Goal: Task Accomplishment & Management: Manage account settings

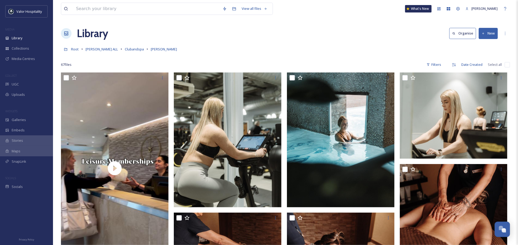
click at [253, 38] on div "Library Organise New" at bounding box center [285, 33] width 449 height 16
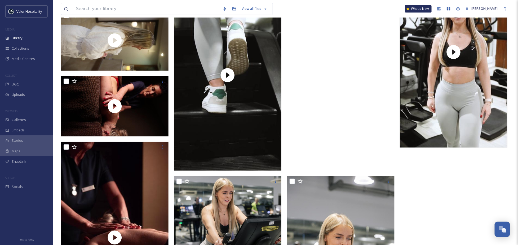
scroll to position [1448, 0]
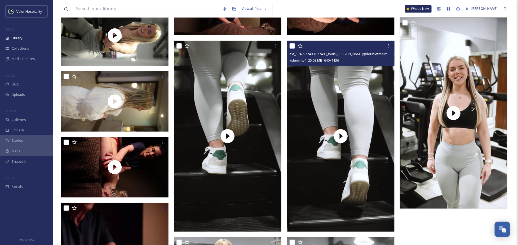
click at [294, 47] on input "checkbox" at bounding box center [292, 45] width 5 height 5
checkbox input "true"
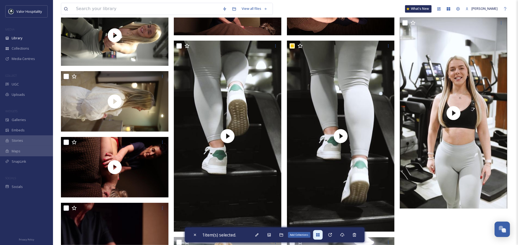
click at [317, 185] on icon at bounding box center [318, 234] width 4 height 4
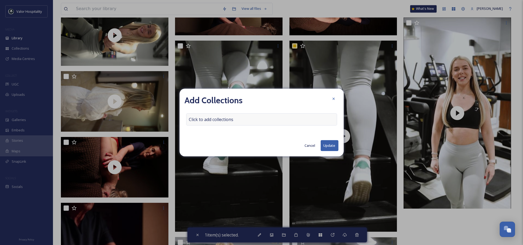
click at [235, 122] on div "Click to add collections" at bounding box center [261, 119] width 151 height 12
click at [236, 116] on input at bounding box center [216, 119] width 58 height 12
type input "n"
type input "m"
type input "c"
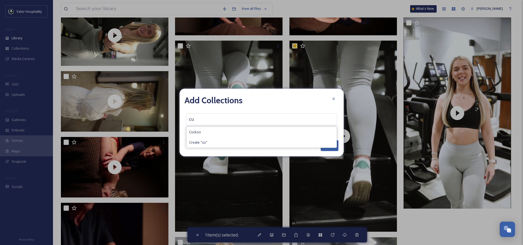
type input "c"
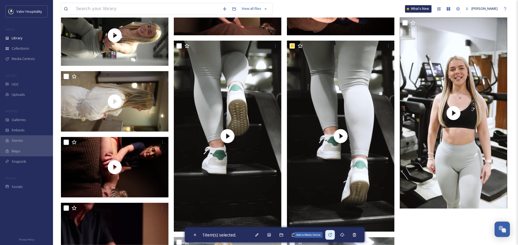
drag, startPoint x: 321, startPoint y: 235, endPoint x: 328, endPoint y: 235, distance: 7.2
click at [328, 185] on div "1 item(s) selected. Add to Media Centre" at bounding box center [275, 234] width 180 height 15
click at [328, 185] on div "Add to Media Centre" at bounding box center [330, 235] width 10 height 10
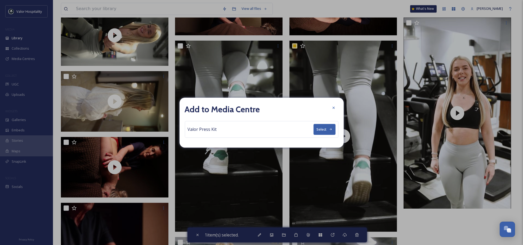
click at [233, 129] on div "Valor Press Kit Select" at bounding box center [262, 129] width 154 height 17
click at [333, 104] on div at bounding box center [334, 108] width 10 height 10
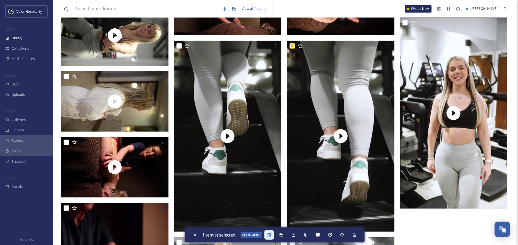
click at [271, 185] on icon at bounding box center [269, 234] width 4 height 4
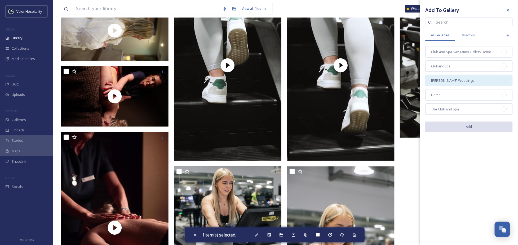
scroll to position [1484, 0]
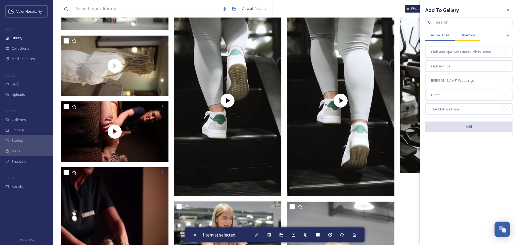
click at [413, 37] on span "Directory" at bounding box center [468, 35] width 14 height 5
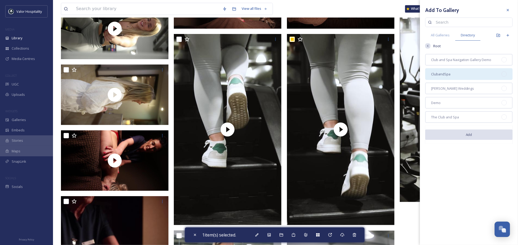
scroll to position [1448, 0]
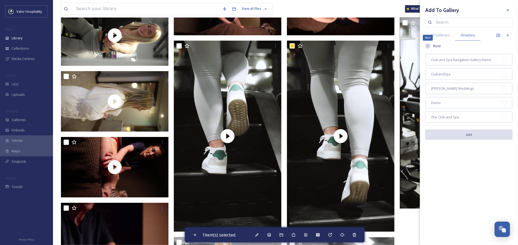
click at [413, 47] on icon at bounding box center [428, 46] width 4 height 4
click at [413, 37] on span "All Galleries" at bounding box center [440, 35] width 19 height 5
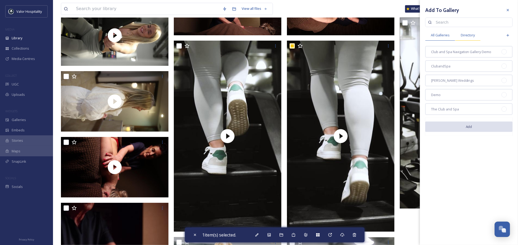
click at [413, 33] on span "Directory" at bounding box center [468, 35] width 14 height 5
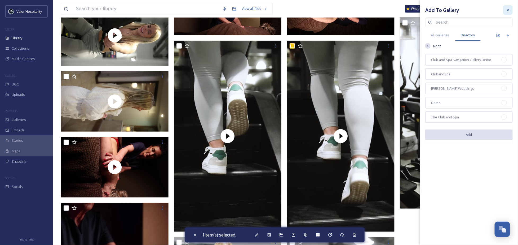
click at [413, 10] on div at bounding box center [508, 10] width 10 height 10
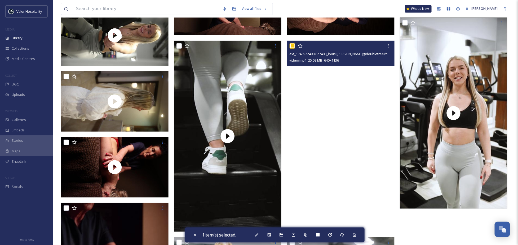
click at [301, 154] on video "ext_1746522498.627408_louis.edwards@doubletreechester.com-Natasha Cross trainer…" at bounding box center [341, 136] width 108 height 191
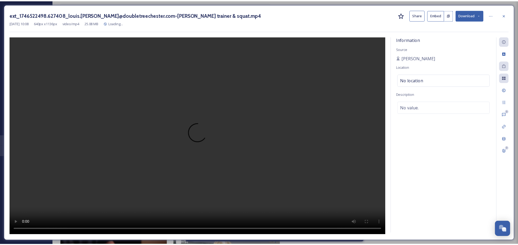
scroll to position [1465, 0]
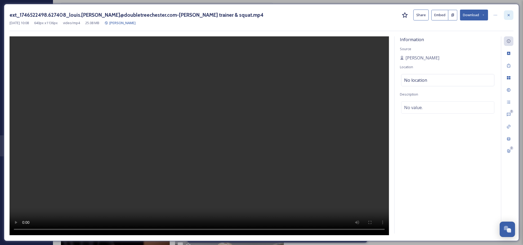
click at [413, 12] on div at bounding box center [509, 15] width 10 height 10
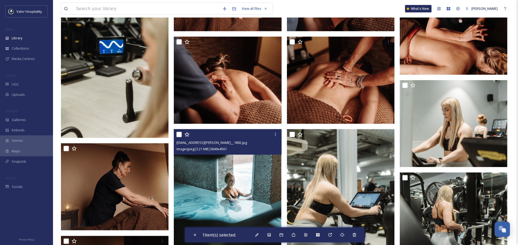
scroll to position [228, 0]
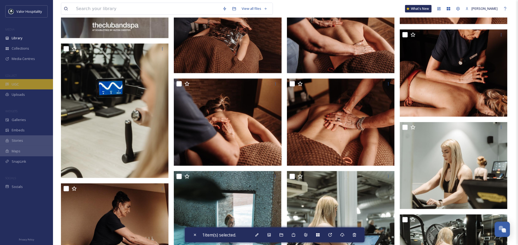
click at [23, 84] on div "UGC" at bounding box center [26, 84] width 53 height 10
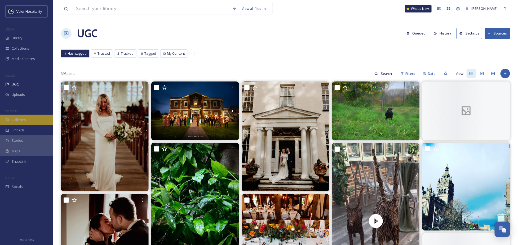
click at [24, 117] on span "Galleries" at bounding box center [19, 119] width 14 height 5
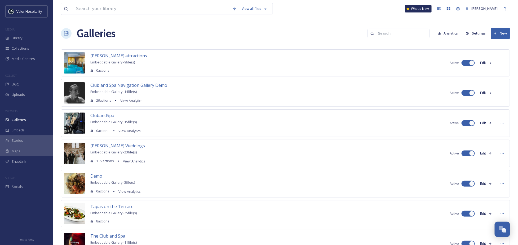
click at [32, 32] on div "MEDIA" at bounding box center [26, 29] width 53 height 7
click at [31, 36] on div "Library" at bounding box center [26, 38] width 53 height 10
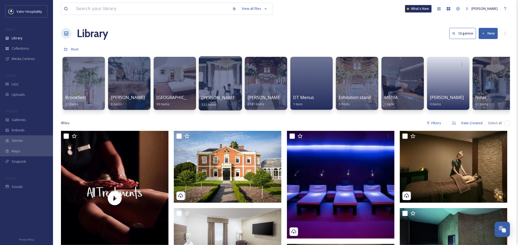
click at [225, 81] on div at bounding box center [220, 83] width 43 height 54
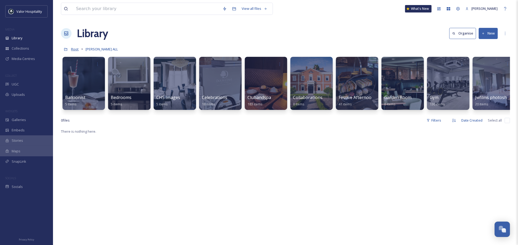
click at [72, 51] on span "Root" at bounding box center [75, 49] width 8 height 5
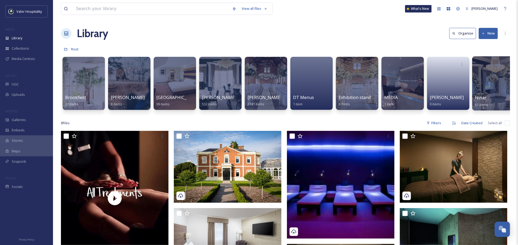
click at [413, 79] on div at bounding box center [493, 83] width 43 height 54
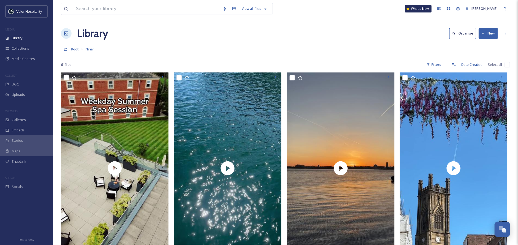
click at [413, 35] on button "New" at bounding box center [488, 33] width 19 height 11
click at [413, 43] on div "File Upload" at bounding box center [483, 46] width 30 height 10
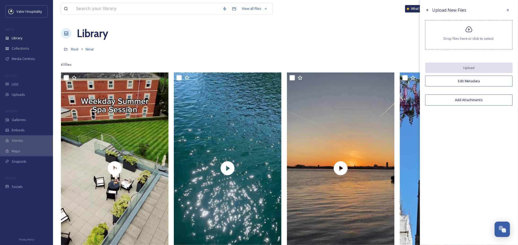
click at [413, 33] on div "Drop files here or click to select." at bounding box center [468, 34] width 87 height 29
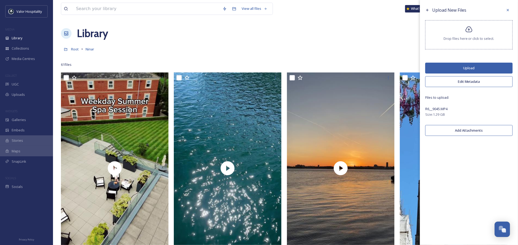
click at [413, 67] on button "Upload" at bounding box center [468, 68] width 87 height 11
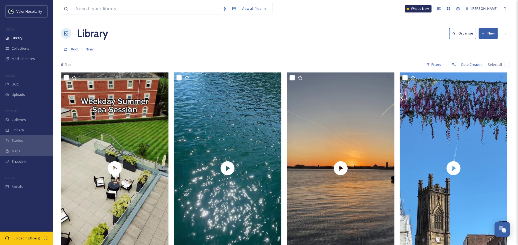
click at [338, 36] on div "Library Organise New" at bounding box center [285, 33] width 449 height 16
click at [28, 185] on div "uploading 1 file(s)" at bounding box center [26, 237] width 53 height 13
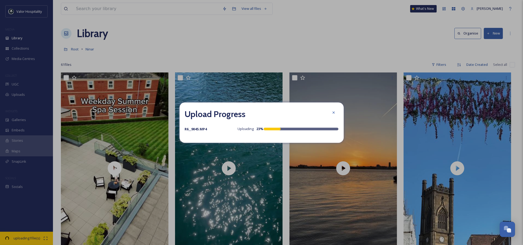
click at [241, 120] on h2 "Upload Progress" at bounding box center [215, 114] width 61 height 13
click at [288, 114] on div "Upload Progress" at bounding box center [262, 114] width 154 height 13
click at [281, 131] on div "R6__9045.MP4 Uploading 23 %" at bounding box center [262, 129] width 154 height 6
click at [281, 120] on div "Upload Progress" at bounding box center [262, 114] width 154 height 13
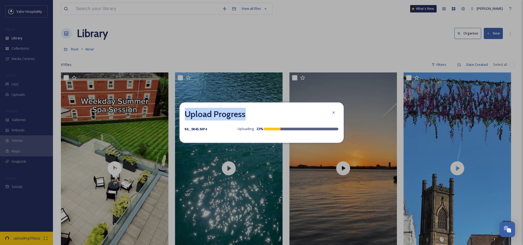
click at [281, 120] on div "Upload Progress" at bounding box center [262, 114] width 154 height 13
drag, startPoint x: 281, startPoint y: 120, endPoint x: 267, endPoint y: 131, distance: 17.9
click at [267, 131] on div "R6__9045.MP4 Uploading 23 %" at bounding box center [262, 129] width 154 height 6
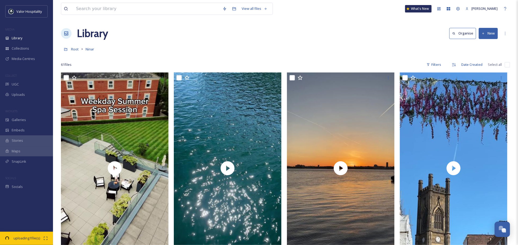
click at [9, 185] on div "uploading 1 file(s)" at bounding box center [26, 237] width 53 height 13
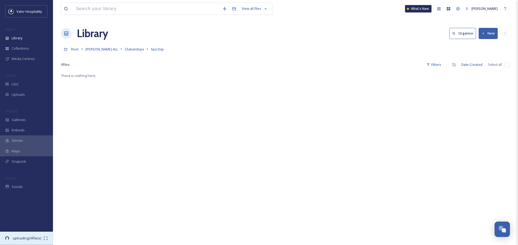
click at [22, 234] on div "uploading 24 file(s)" at bounding box center [26, 237] width 53 height 13
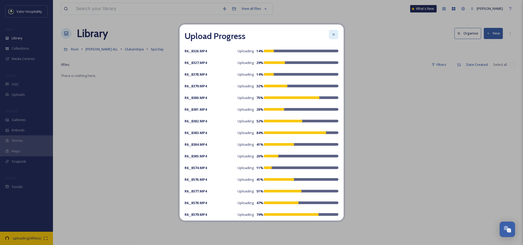
click at [329, 33] on div at bounding box center [334, 35] width 10 height 10
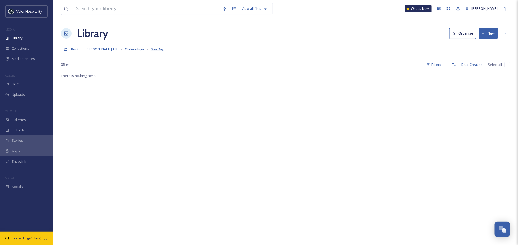
click at [151, 48] on span "Spa Day" at bounding box center [157, 49] width 13 height 5
click at [127, 49] on span "Clubandspa" at bounding box center [134, 49] width 19 height 5
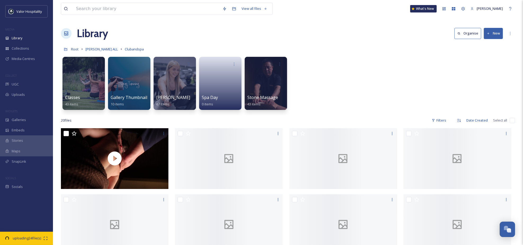
click at [254, 41] on div "Library Organise New" at bounding box center [288, 33] width 454 height 16
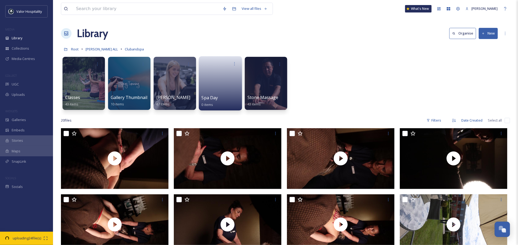
click at [237, 58] on div "Spa Day 0 items" at bounding box center [220, 83] width 43 height 54
click at [236, 64] on icon at bounding box center [234, 63] width 4 height 4
click at [222, 100] on span "Delete" at bounding box center [217, 102] width 11 height 5
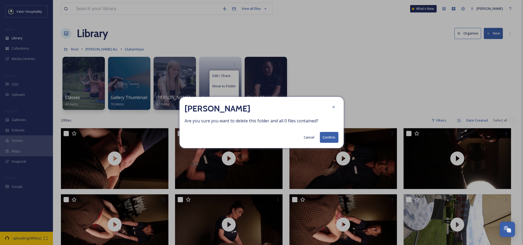
click at [329, 138] on button "Confirm" at bounding box center [329, 137] width 19 height 11
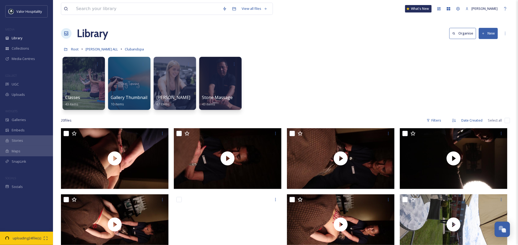
click at [301, 79] on div "Classes 43 items Gallery Thumbnail 10 items Natasha Cruse 67 items Stone Massag…" at bounding box center [285, 84] width 449 height 61
click at [99, 49] on span "[PERSON_NAME] ALL" at bounding box center [102, 49] width 32 height 5
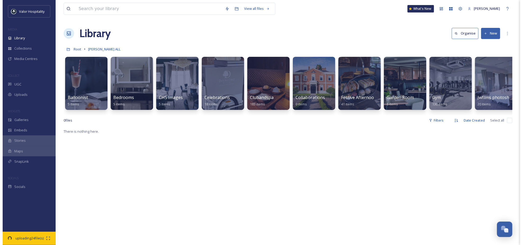
scroll to position [0, 97]
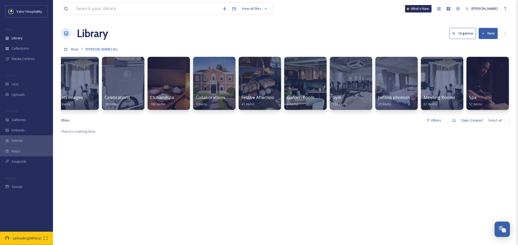
click at [79, 49] on div "Root DT Chester ALL" at bounding box center [285, 49] width 449 height 10
click at [73, 50] on span "Root" at bounding box center [75, 49] width 8 height 5
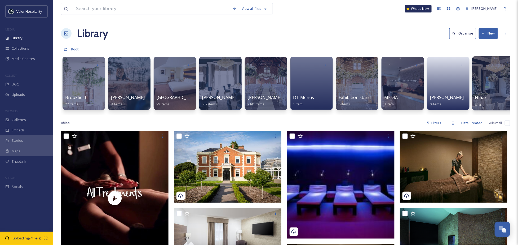
click at [481, 78] on div at bounding box center [493, 83] width 43 height 54
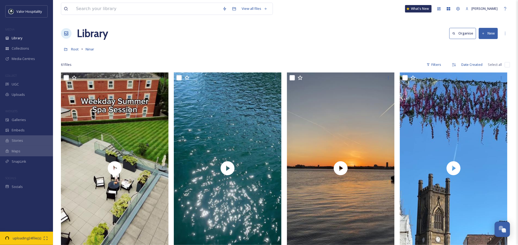
click at [493, 36] on button "New" at bounding box center [488, 33] width 19 height 11
click at [487, 46] on span "File Upload" at bounding box center [485, 45] width 17 height 5
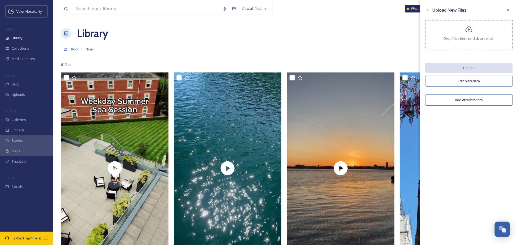
click at [443, 32] on div "Drop files here or click to select." at bounding box center [468, 34] width 87 height 29
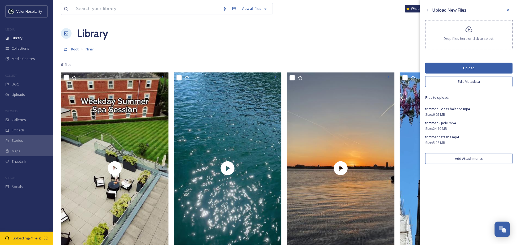
click at [484, 71] on button "Upload" at bounding box center [468, 68] width 87 height 11
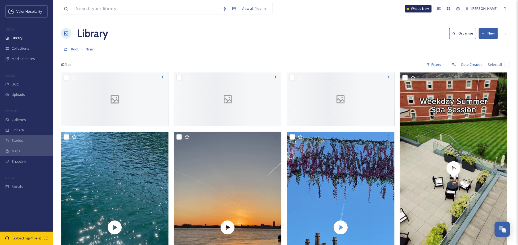
click at [284, 31] on div "Library Organise New" at bounding box center [285, 33] width 449 height 16
click at [45, 239] on icon at bounding box center [45, 237] width 3 height 3
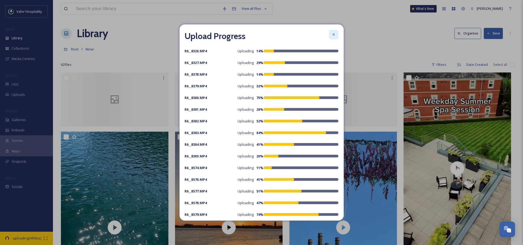
click at [332, 35] on icon at bounding box center [334, 34] width 4 height 4
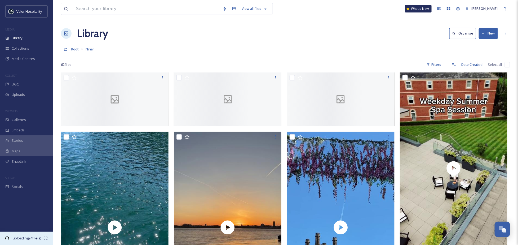
click at [24, 237] on span "uploading 24 file(s)" at bounding box center [26, 237] width 33 height 5
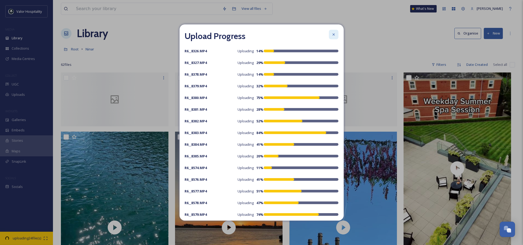
click at [331, 32] on div at bounding box center [334, 35] width 10 height 10
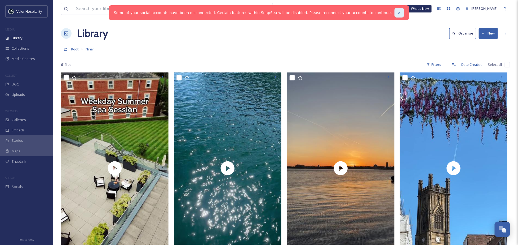
click at [395, 11] on div at bounding box center [400, 13] width 10 height 10
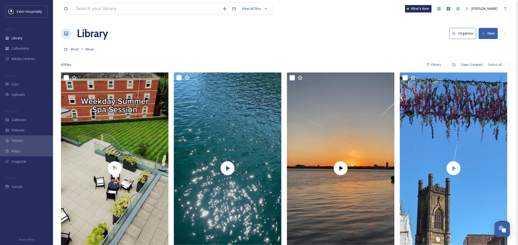
click at [159, 58] on div at bounding box center [285, 56] width 449 height 5
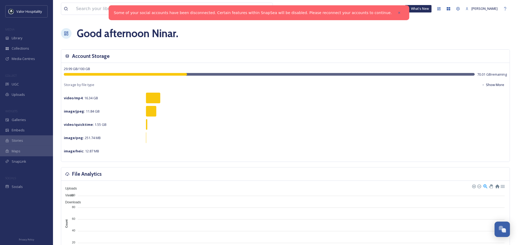
click at [211, 73] on div at bounding box center [269, 74] width 411 height 3
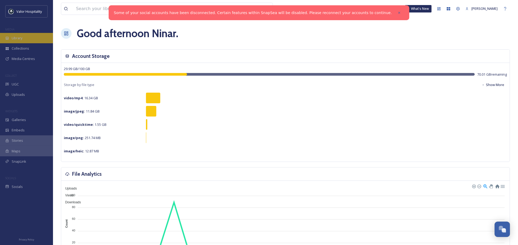
click at [34, 39] on div "Library" at bounding box center [26, 38] width 53 height 10
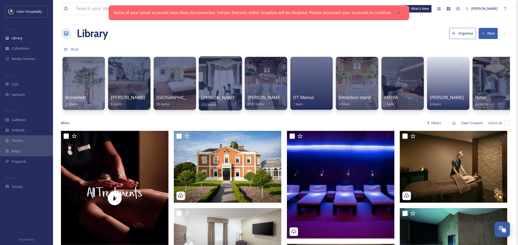
click at [211, 74] on div at bounding box center [220, 83] width 43 height 54
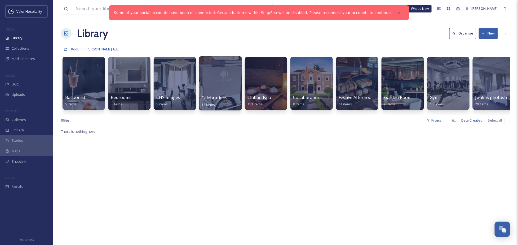
click at [233, 78] on div at bounding box center [220, 83] width 43 height 54
click at [267, 92] on div at bounding box center [265, 83] width 43 height 54
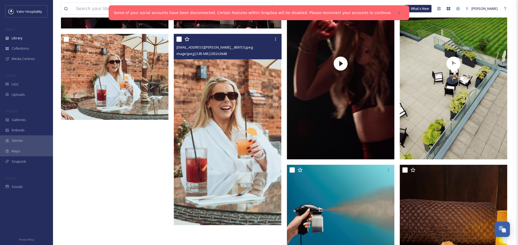
scroll to position [289, 0]
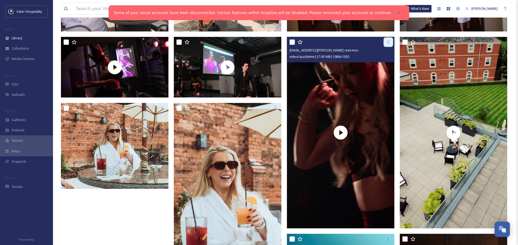
click at [386, 45] on div at bounding box center [389, 42] width 10 height 10
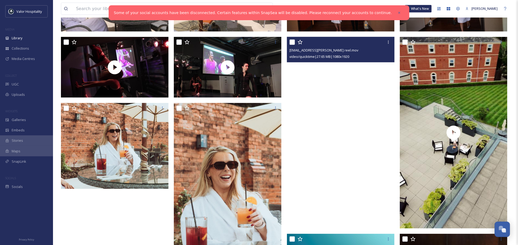
drag, startPoint x: 321, startPoint y: 86, endPoint x: 312, endPoint y: 94, distance: 12.2
click at [312, 94] on video "ext_1755247289.718051_louis.edwards@doubletreechester.com-Completed reel.mov" at bounding box center [341, 132] width 108 height 191
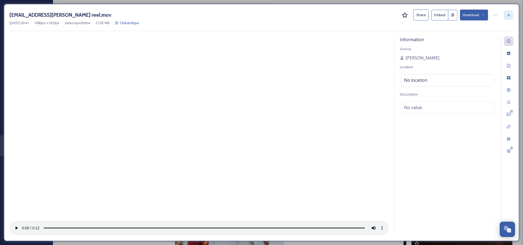
click at [509, 13] on icon at bounding box center [509, 15] width 4 height 4
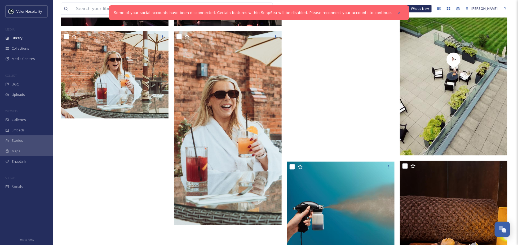
scroll to position [395, 0]
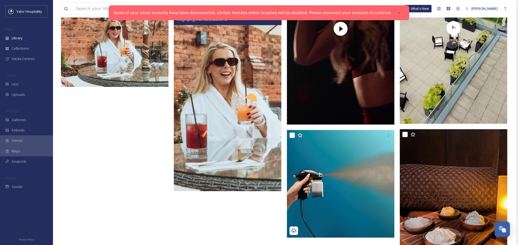
click at [251, 127] on img at bounding box center [228, 95] width 108 height 191
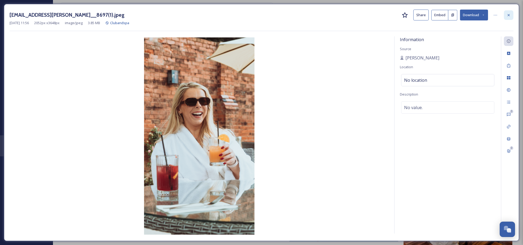
click at [510, 15] on icon at bounding box center [509, 15] width 4 height 4
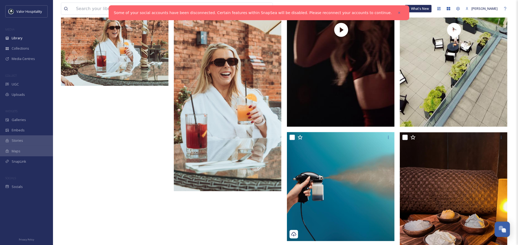
click at [354, 11] on link "Some of your social accounts have been disconnected. Certain features within Sn…" at bounding box center [253, 13] width 278 height 6
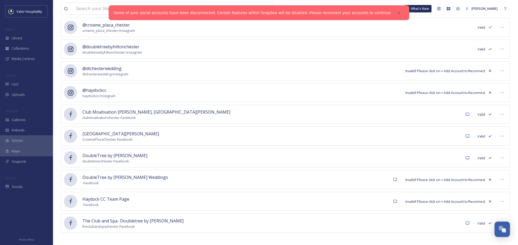
scroll to position [117, 0]
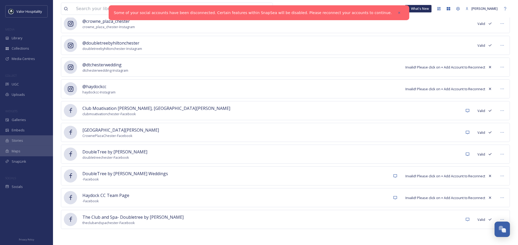
click at [491, 197] on icon at bounding box center [490, 197] width 4 height 4
click at [505, 197] on div at bounding box center [503, 198] width 10 height 10
click at [498, 205] on div "Mark as Inactive" at bounding box center [491, 209] width 30 height 10
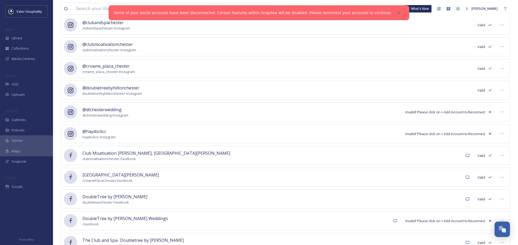
scroll to position [60, 0]
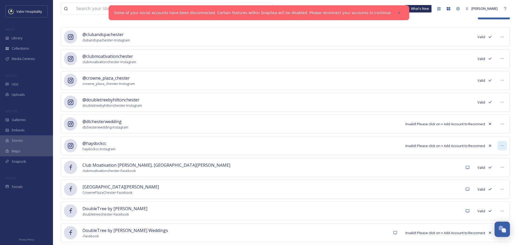
click at [501, 147] on icon at bounding box center [502, 145] width 4 height 4
click at [498, 157] on span "Mark as Inactive" at bounding box center [491, 156] width 25 height 5
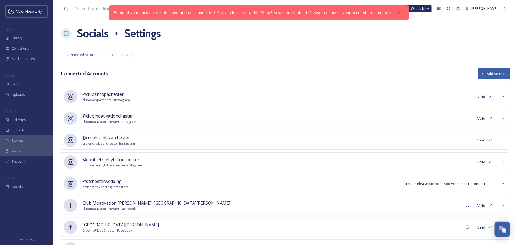
scroll to position [73, 0]
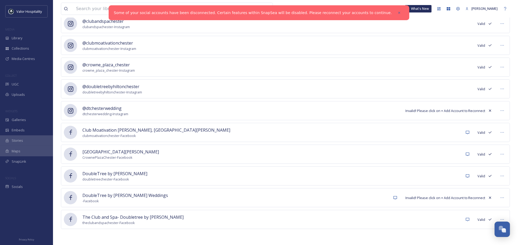
click at [431, 197] on span "Invalid! Please click on + Add Account to Reconnect" at bounding box center [445, 197] width 80 height 5
click at [461, 196] on span "Invalid! Please click on + Add Account to Reconnect" at bounding box center [445, 197] width 80 height 5
click at [427, 198] on span "Invalid! Please click on + Add Account to Reconnect" at bounding box center [445, 197] width 80 height 5
click at [440, 197] on span "Invalid! Please click on + Add Account to Reconnect" at bounding box center [445, 197] width 80 height 5
click at [468, 195] on span "Invalid! Please click on + Add Account to Reconnect" at bounding box center [445, 197] width 80 height 5
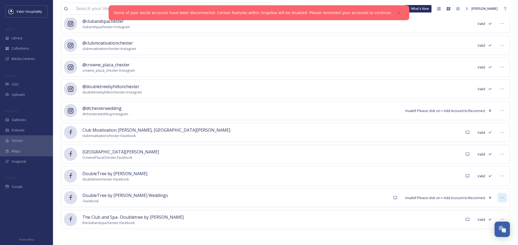
click at [502, 196] on icon at bounding box center [502, 197] width 4 height 4
click at [132, 194] on span "DoubleTree by [PERSON_NAME] Weddings" at bounding box center [125, 195] width 86 height 6
click at [393, 198] on icon at bounding box center [395, 197] width 4 height 4
click at [419, 198] on span "Invalid! Please click on + Add Account to Reconnect" at bounding box center [445, 197] width 80 height 5
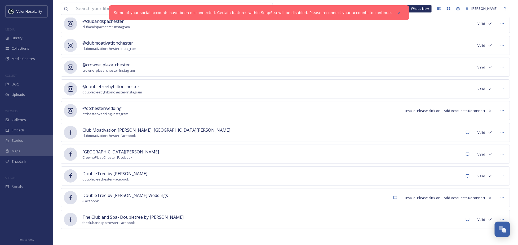
click at [447, 198] on span "Invalid! Please click on + Add Account to Reconnect" at bounding box center [445, 197] width 80 height 5
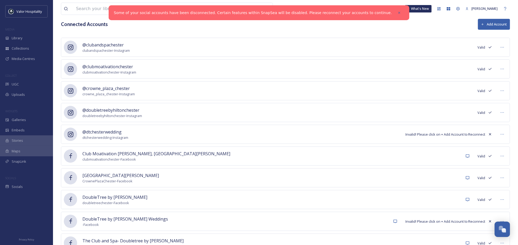
scroll to position [0, 0]
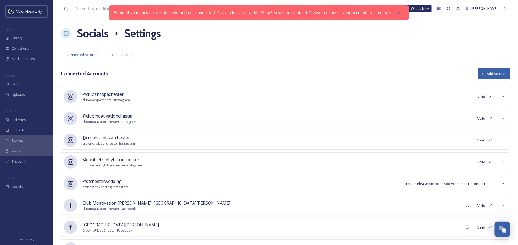
click at [494, 70] on button "Add Account" at bounding box center [494, 73] width 32 height 11
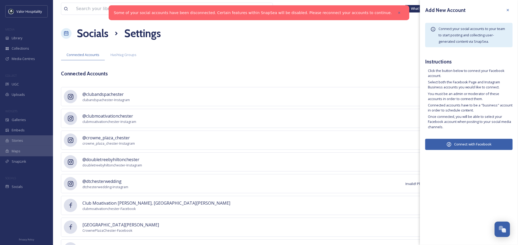
click at [473, 142] on button "Connect with Facebook" at bounding box center [468, 144] width 87 height 11
click at [395, 15] on div at bounding box center [400, 13] width 10 height 10
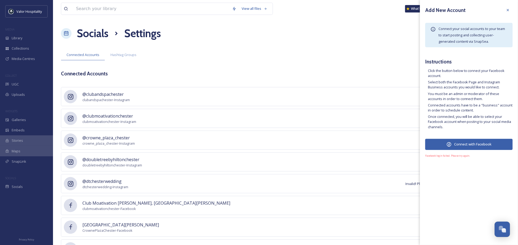
click at [199, 45] on div "View all files What's New Ninar Elkak Socials Settings Connected Accounts Hasht…" at bounding box center [285, 158] width 465 height 317
click at [318, 37] on div "Socials Settings" at bounding box center [285, 33] width 449 height 16
click at [506, 10] on icon at bounding box center [508, 10] width 4 height 4
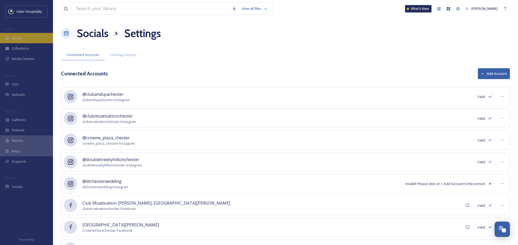
click at [16, 37] on span "Library" at bounding box center [17, 38] width 11 height 5
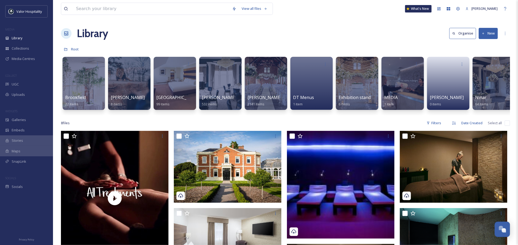
click at [243, 30] on div "Library Organise New" at bounding box center [285, 33] width 449 height 16
click at [143, 22] on div "View all files What's New Ninar Elkak Library Organise New Root Your Selections…" at bounding box center [285, 187] width 465 height 375
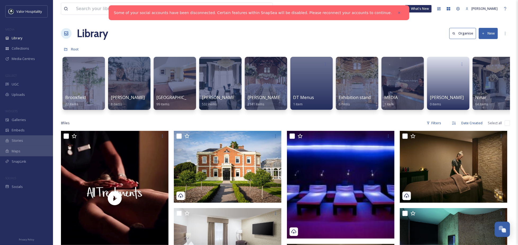
click at [366, 14] on link "Some of your social accounts have been disconnected. Certain features within Sn…" at bounding box center [253, 13] width 278 height 6
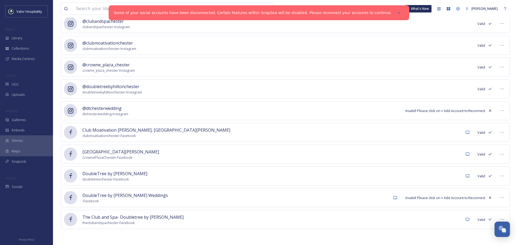
scroll to position [72, 0]
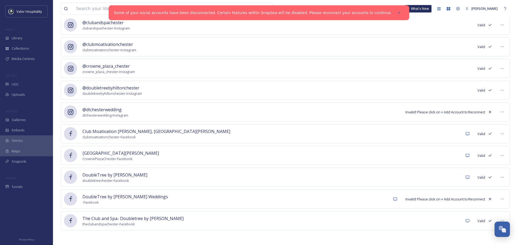
click at [366, 12] on link "Some of your social accounts have been disconnected. Certain features within Sn…" at bounding box center [253, 13] width 278 height 6
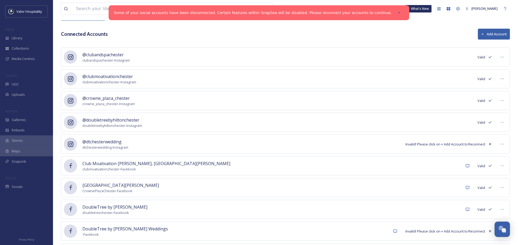
scroll to position [73, 0]
